Goal: Check status: Check status

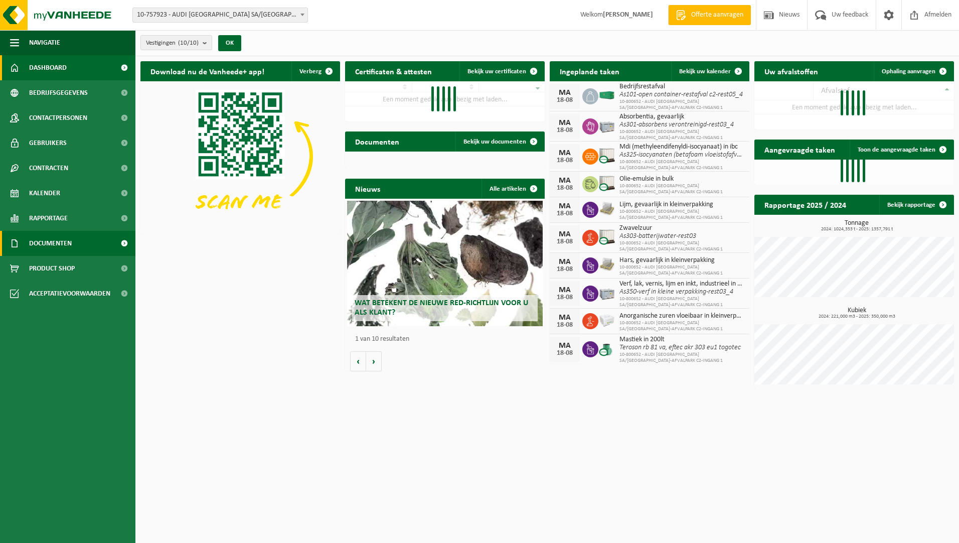
click at [18, 232] on span at bounding box center [14, 243] width 9 height 25
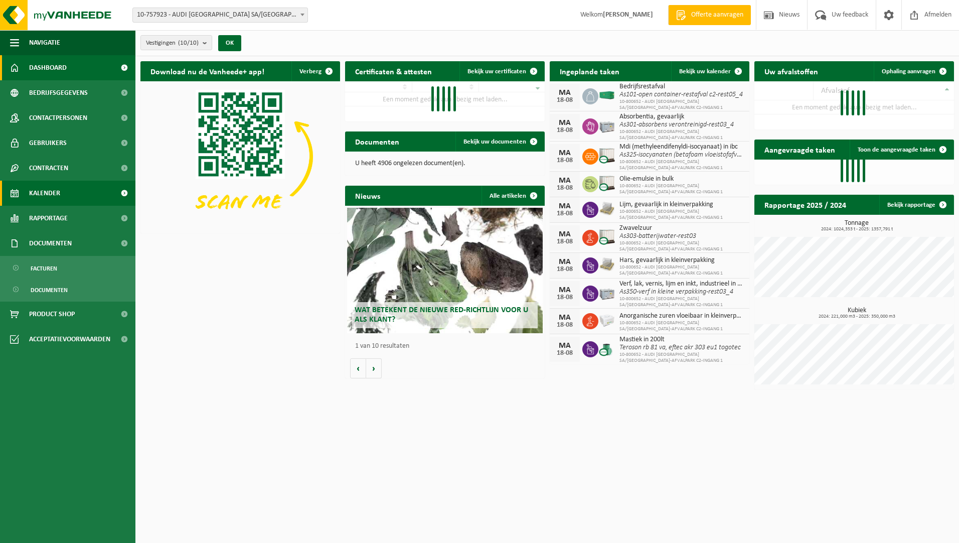
click at [44, 192] on span "Kalender" at bounding box center [44, 193] width 31 height 25
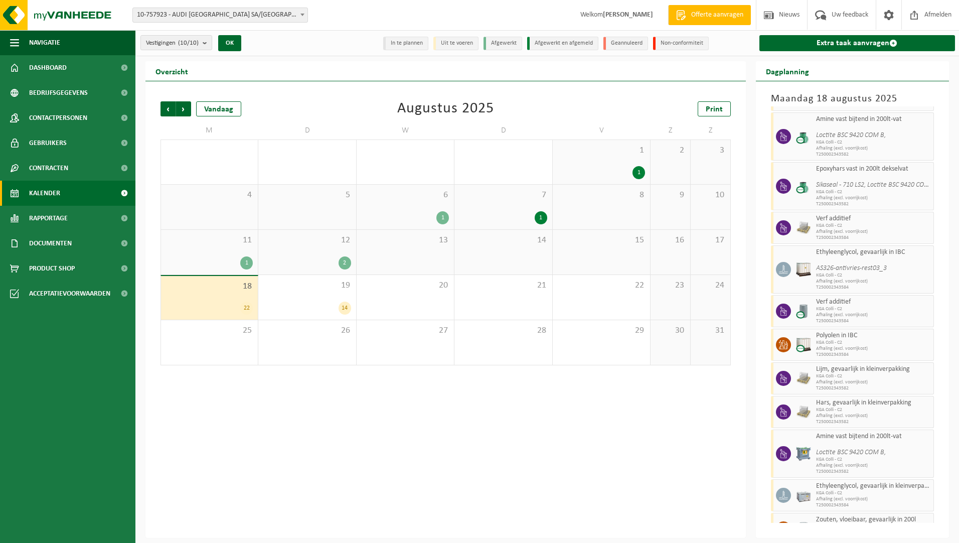
scroll to position [531, 0]
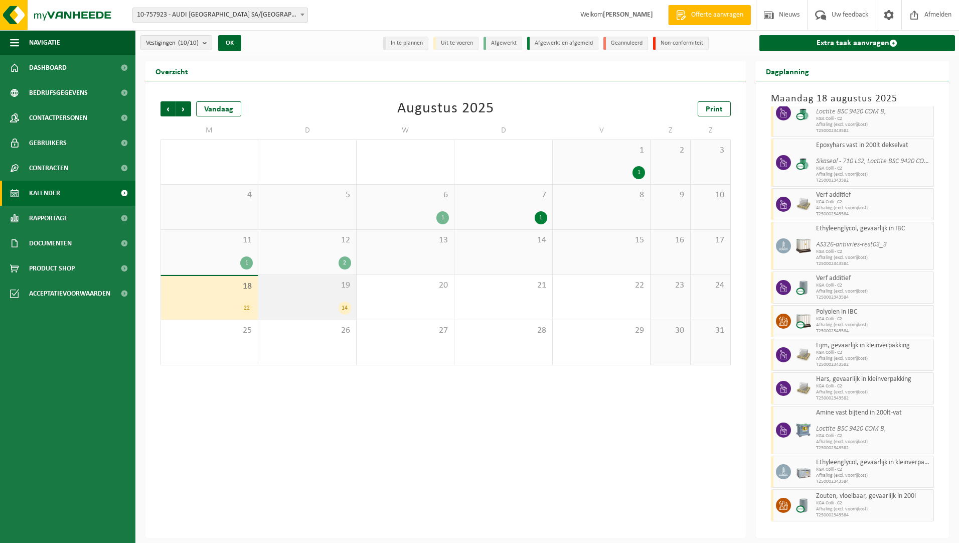
click at [326, 305] on div "14" at bounding box center [306, 307] width 87 height 13
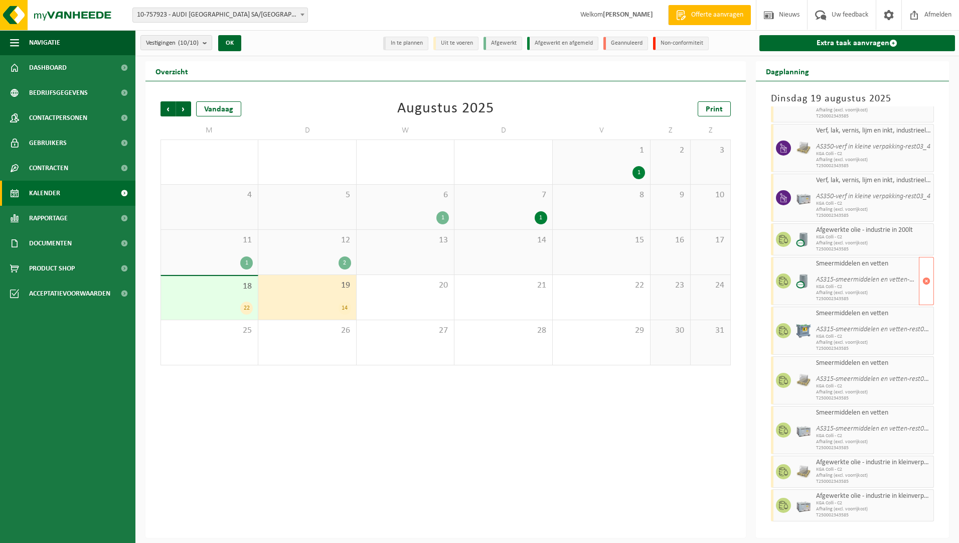
scroll to position [0, 0]
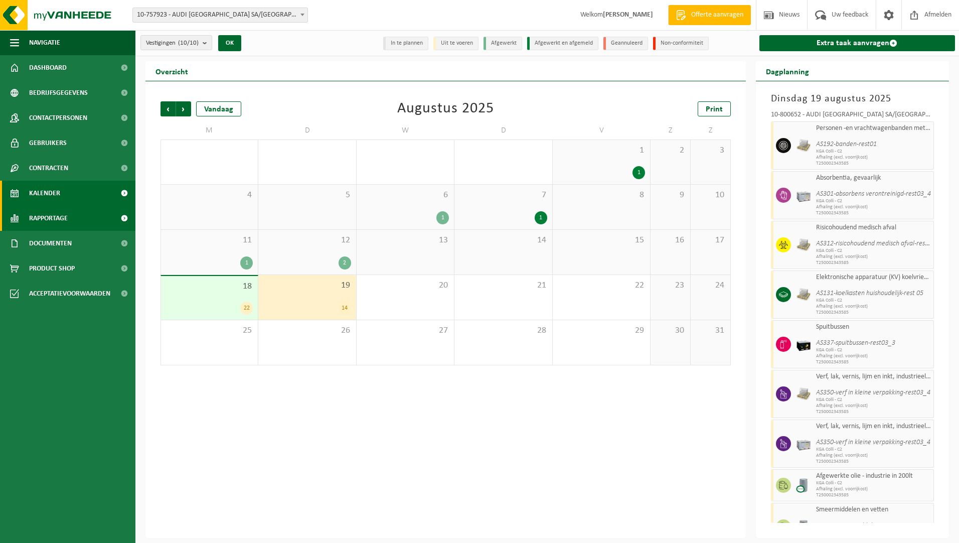
click at [71, 213] on link "Rapportage" at bounding box center [67, 218] width 135 height 25
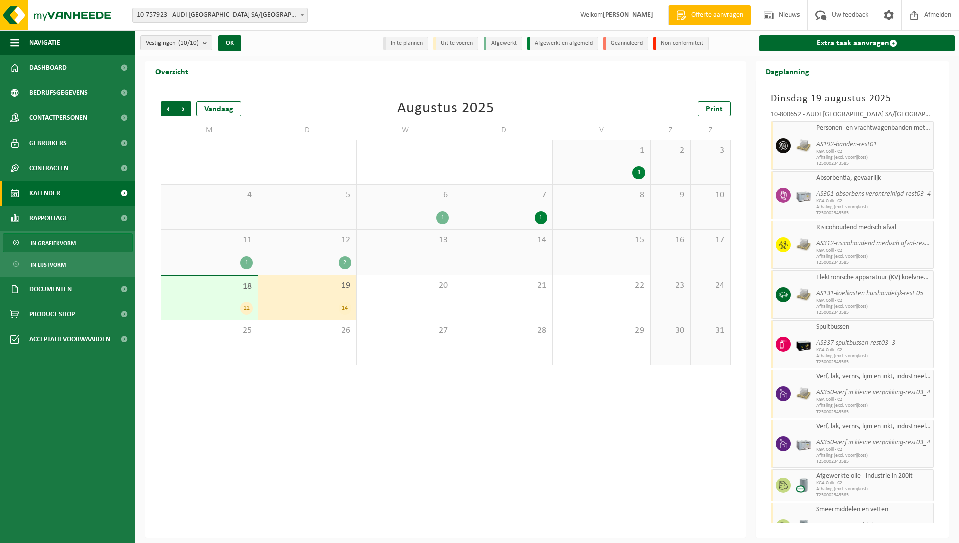
click at [60, 245] on span "In grafiekvorm" at bounding box center [53, 243] width 45 height 19
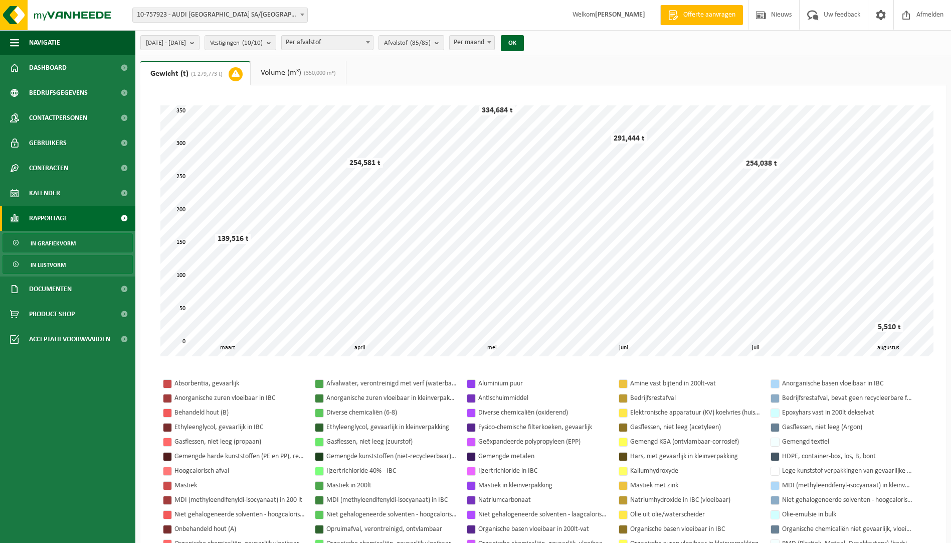
click at [69, 261] on link "In lijstvorm" at bounding box center [68, 264] width 130 height 19
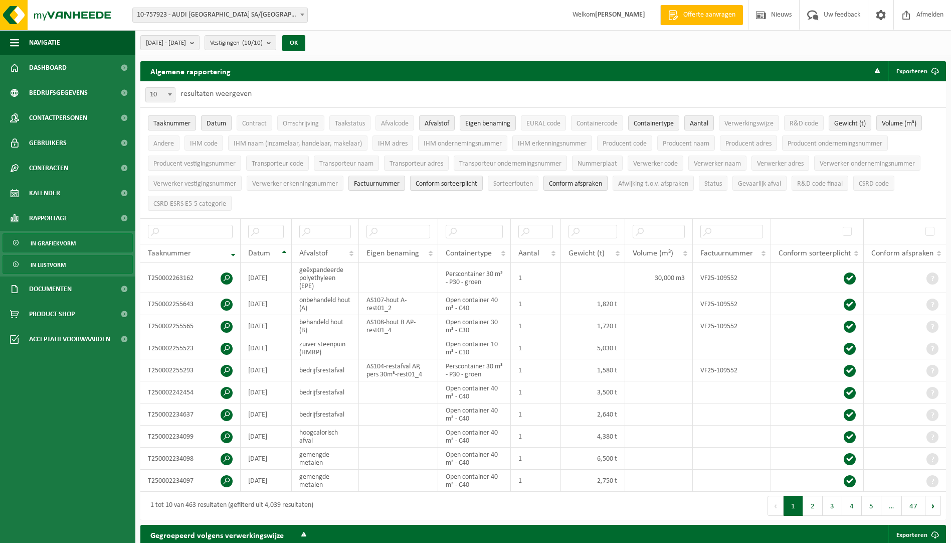
click at [76, 244] on link "In grafiekvorm" at bounding box center [68, 242] width 130 height 19
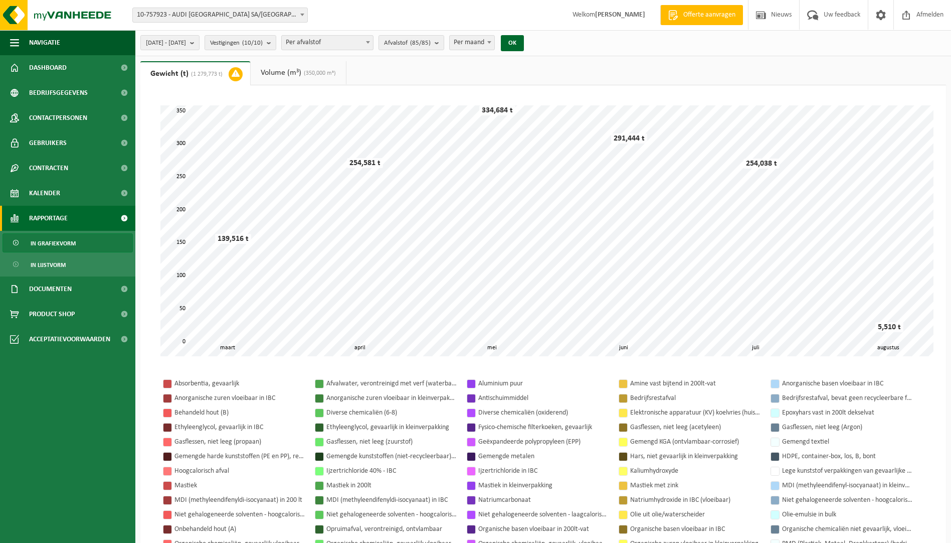
click at [77, 218] on link "Rapportage" at bounding box center [67, 218] width 135 height 25
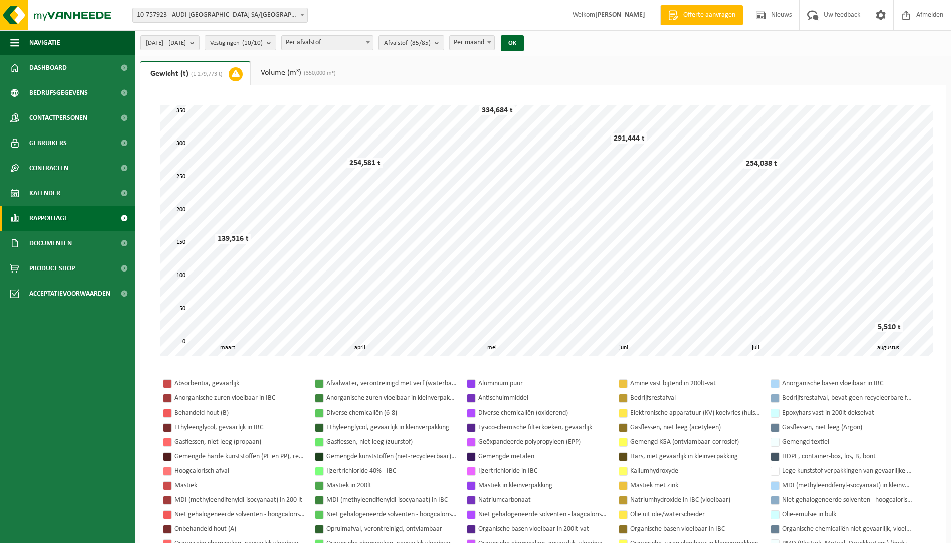
click at [71, 216] on link "Rapportage" at bounding box center [67, 218] width 135 height 25
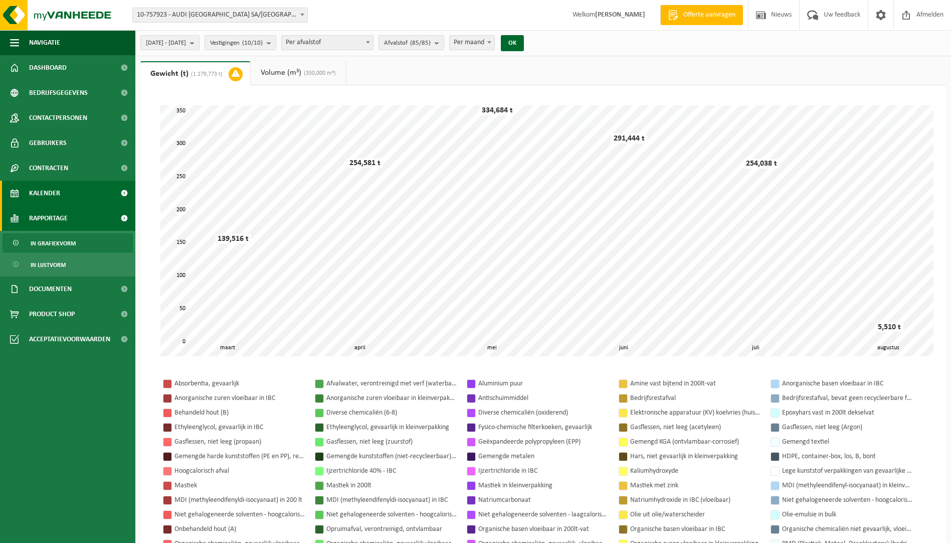
click at [66, 197] on link "Kalender" at bounding box center [67, 193] width 135 height 25
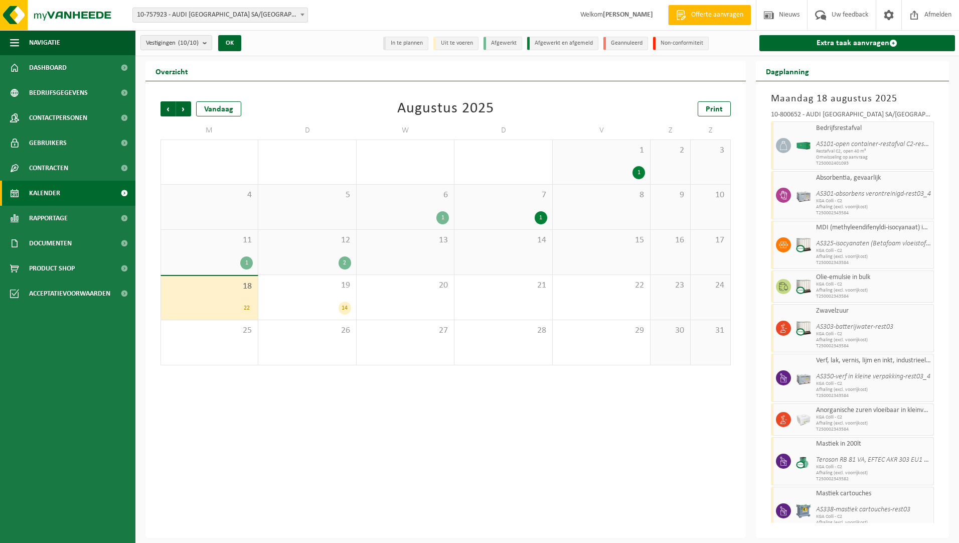
click at [417, 223] on div "1" at bounding box center [405, 217] width 87 height 13
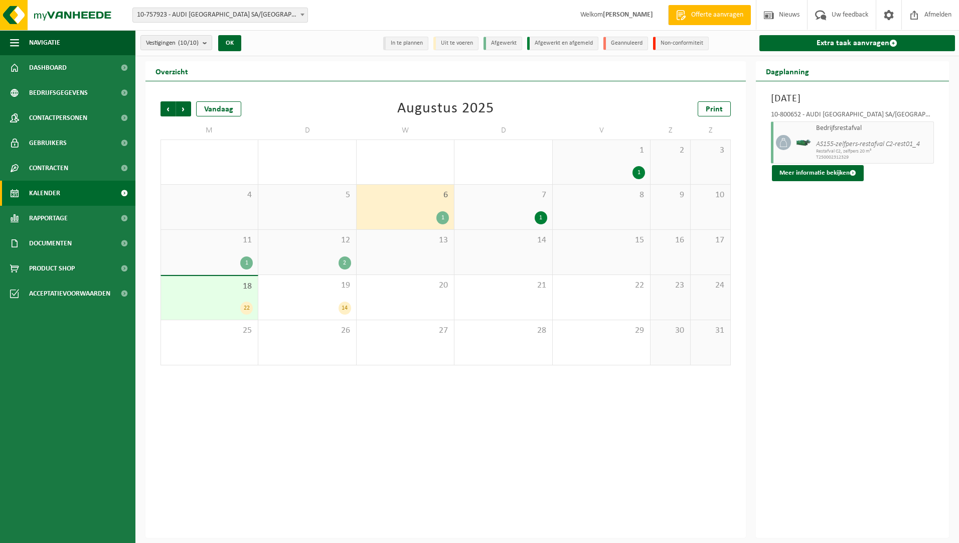
click at [486, 205] on div "7 1" at bounding box center [502, 207] width 97 height 45
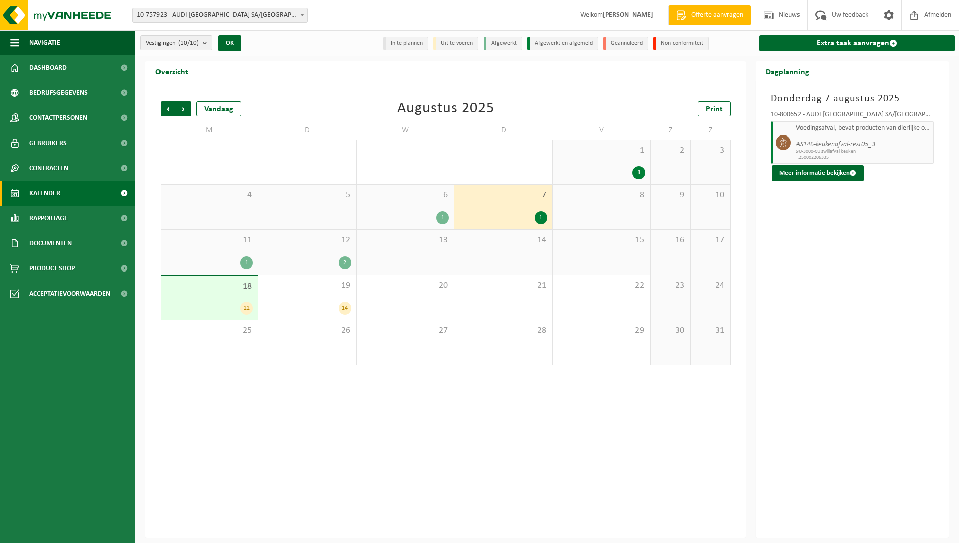
click at [244, 257] on div "1" at bounding box center [246, 262] width 13 height 13
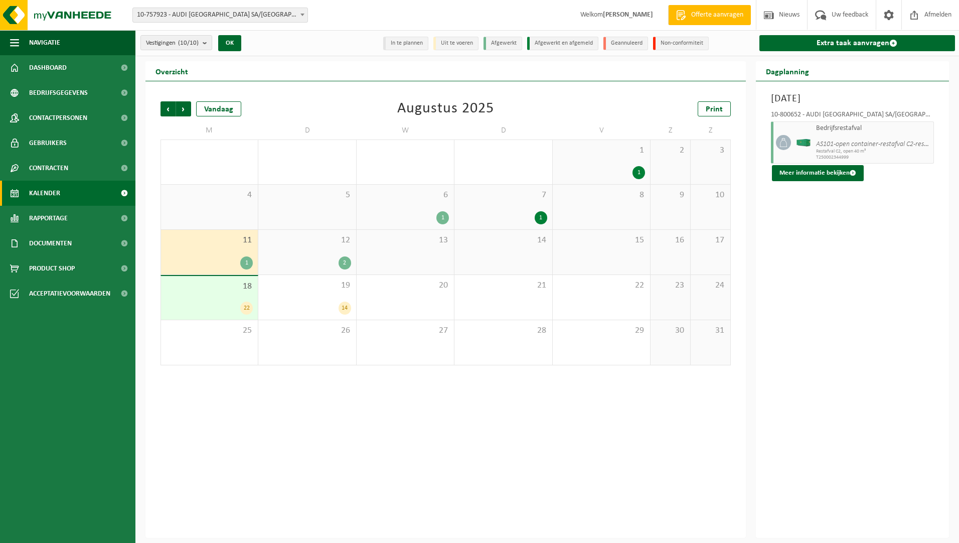
click at [307, 248] on div "12 2" at bounding box center [306, 252] width 97 height 45
